Goal: Obtain resource: Download file/media

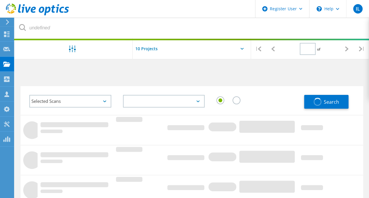
type input "1"
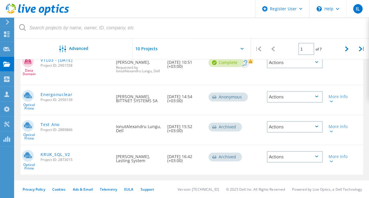
scroll to position [309, 0]
click at [317, 124] on div "Actions" at bounding box center [295, 126] width 56 height 11
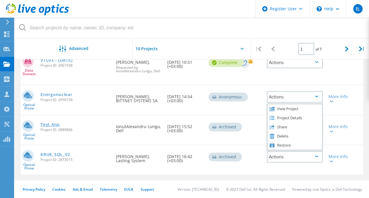
click at [53, 125] on link "Test Ano" at bounding box center [50, 124] width 19 height 4
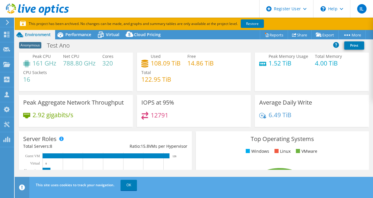
scroll to position [17, 0]
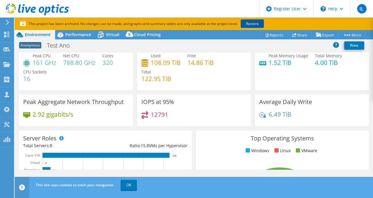
click at [253, 24] on link "Restore" at bounding box center [252, 23] width 23 height 9
click at [287, 82] on div "Memory Peak Memory Usage 1.52 TiB Total Memory 4.00 TiB" at bounding box center [312, 63] width 114 height 55
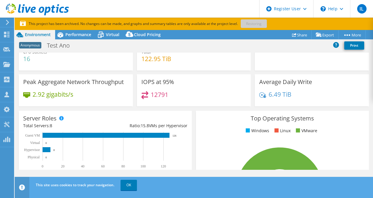
scroll to position [0, 0]
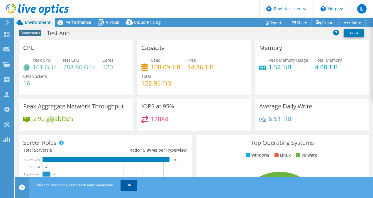
click at [133, 185] on link "OK" at bounding box center [129, 185] width 16 height 11
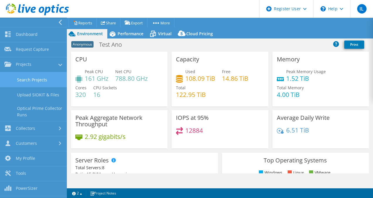
click at [48, 77] on link "Search Projects" at bounding box center [33, 79] width 67 height 15
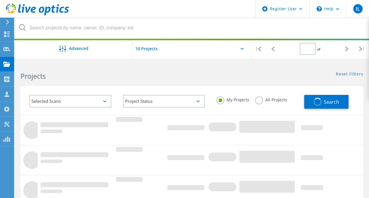
type input "1"
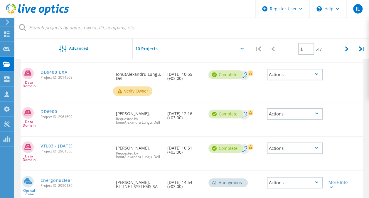
scroll to position [309, 0]
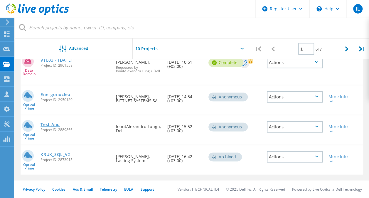
click at [45, 124] on link "Test Ano" at bounding box center [50, 124] width 19 height 4
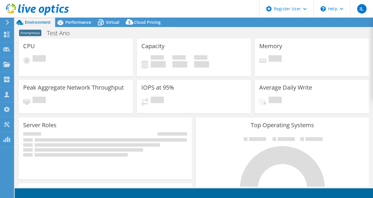
select select "USD"
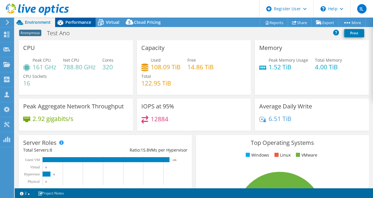
click at [77, 27] on div "Performance" at bounding box center [75, 22] width 41 height 9
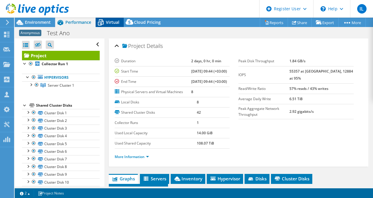
click at [112, 23] on span "Virtual" at bounding box center [113, 22] width 14 height 6
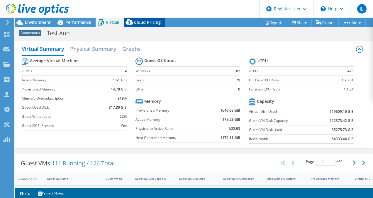
click at [147, 23] on span "Cloud Pricing" at bounding box center [147, 22] width 27 height 6
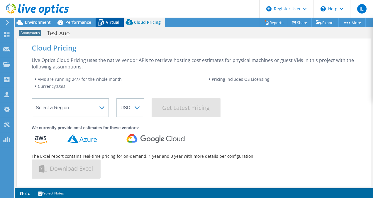
click at [115, 21] on span "Virtual" at bounding box center [113, 22] width 14 height 6
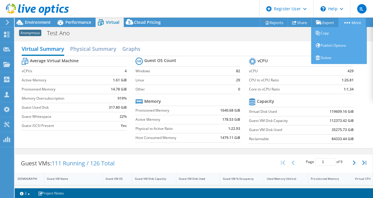
click at [348, 20] on link "More" at bounding box center [352, 22] width 27 height 9
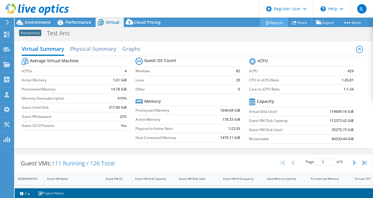
click at [274, 21] on link "Reports" at bounding box center [274, 22] width 28 height 9
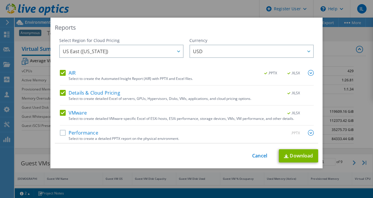
scroll to position [1, 0]
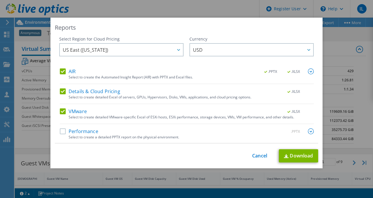
click at [60, 134] on div "Performance .PPTX" at bounding box center [187, 131] width 254 height 7
click at [62, 131] on label "Performance" at bounding box center [79, 131] width 38 height 6
click at [0, 0] on input "Performance" at bounding box center [0, 0] width 0 height 0
click at [294, 153] on link "Download" at bounding box center [298, 155] width 39 height 13
